Goal: Navigation & Orientation: Find specific page/section

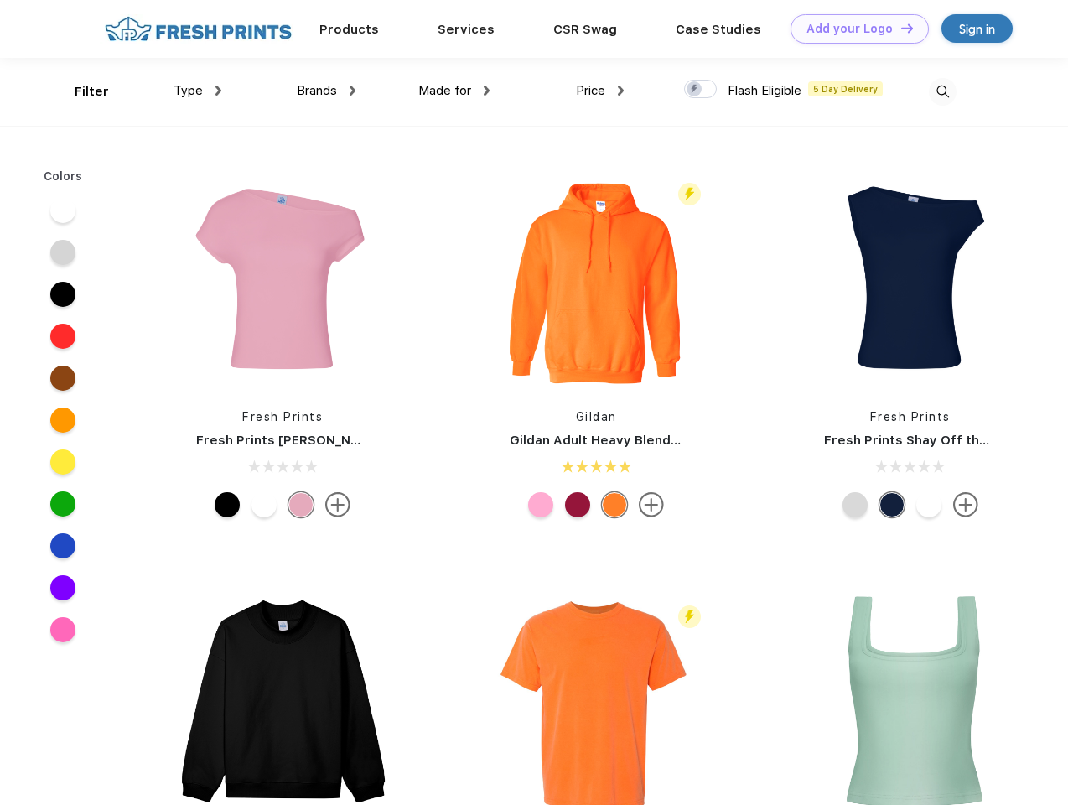
scroll to position [1, 0]
click at [854, 29] on link "Add your Logo Design Tool" at bounding box center [860, 28] width 138 height 29
click at [0, 0] on div "Design Tool" at bounding box center [0, 0] width 0 height 0
click at [900, 28] on link "Add your Logo Design Tool" at bounding box center [860, 28] width 138 height 29
click at [81, 91] on div "Filter" at bounding box center [92, 91] width 34 height 19
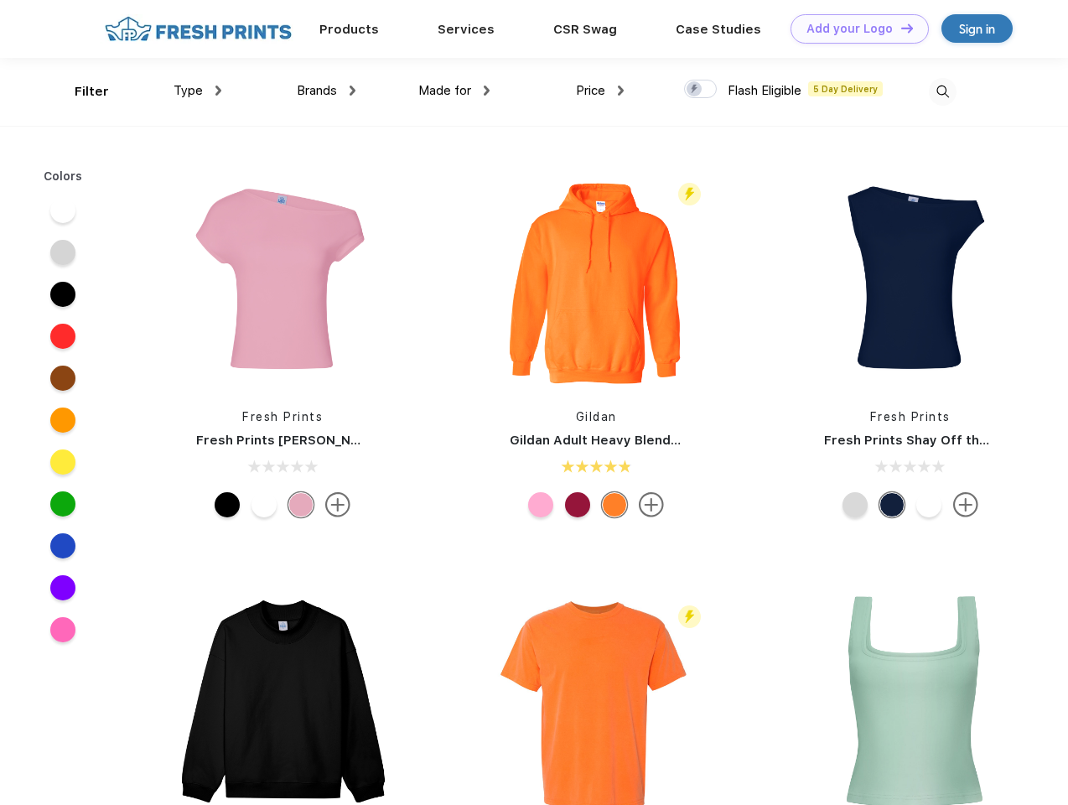
click at [198, 91] on span "Type" at bounding box center [188, 90] width 29 height 15
click at [326, 91] on span "Brands" at bounding box center [317, 90] width 40 height 15
click at [455, 91] on span "Made for" at bounding box center [444, 90] width 53 height 15
click at [600, 91] on span "Price" at bounding box center [590, 90] width 29 height 15
click at [701, 90] on div at bounding box center [700, 89] width 33 height 18
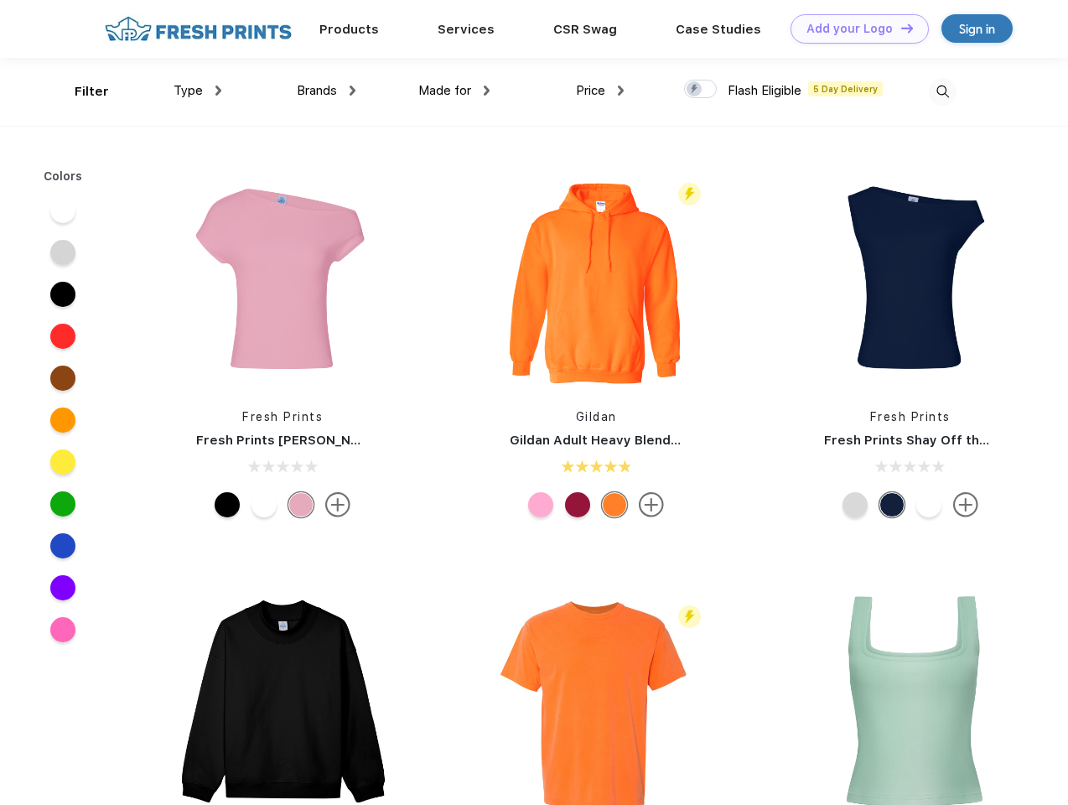
click at [695, 90] on input "checkbox" at bounding box center [689, 84] width 11 height 11
click at [943, 91] on img at bounding box center [943, 92] width 28 height 28
